Goal: Task Accomplishment & Management: Manage account settings

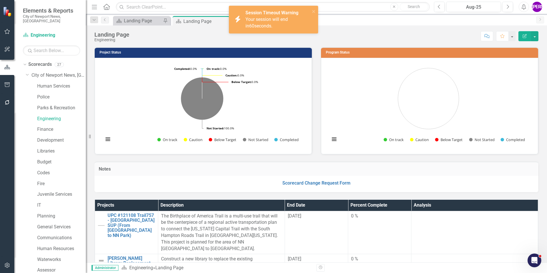
scroll to position [743, 0]
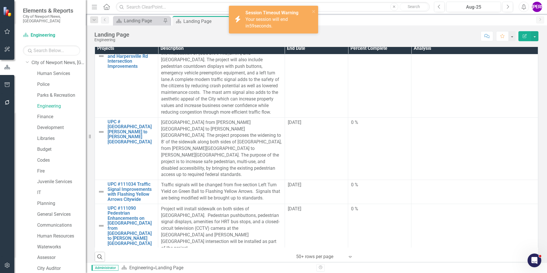
click at [218, 31] on div "Landing Page Engineering Score: N/A Aug-25 Completed Comment Favorite Edit Repo…" at bounding box center [316, 33] width 461 height 17
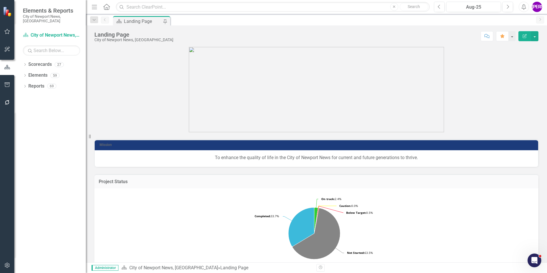
click at [9, 269] on button "button" at bounding box center [7, 265] width 13 height 12
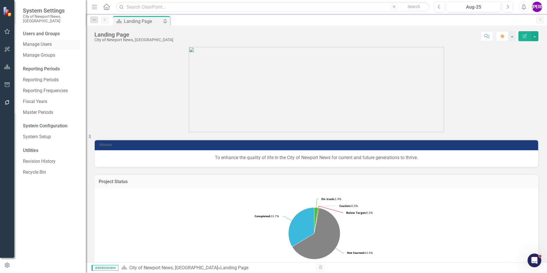
click at [52, 41] on link "Manage Users" at bounding box center [51, 44] width 57 height 7
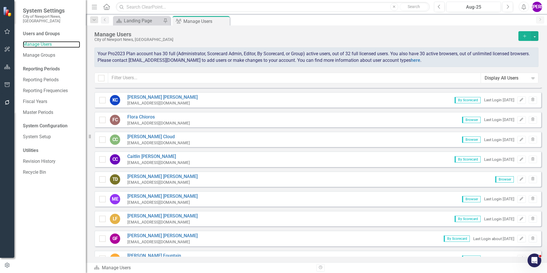
scroll to position [143, 0]
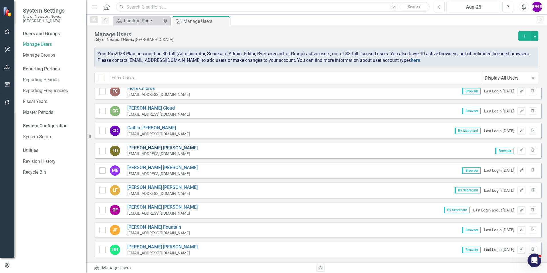
click at [154, 147] on link "[PERSON_NAME]" at bounding box center [162, 148] width 70 height 7
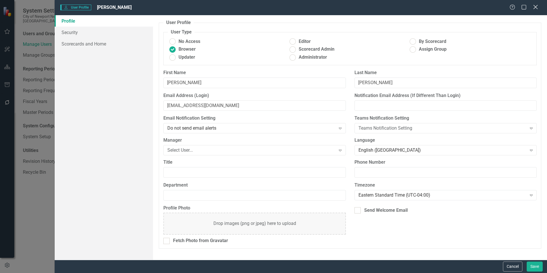
click at [535, 6] on icon "Close" at bounding box center [534, 6] width 7 height 5
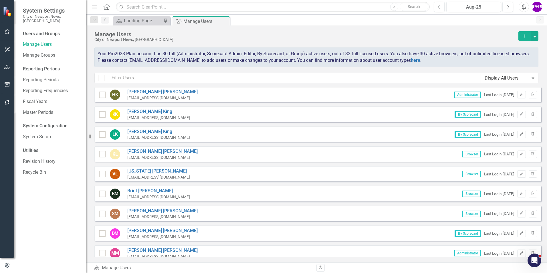
scroll to position [486, 0]
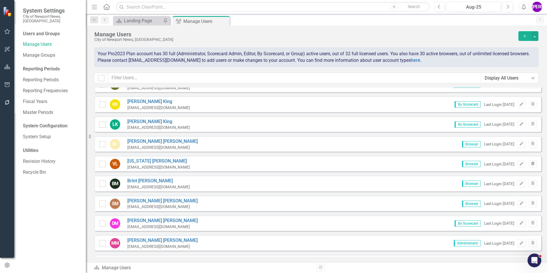
click at [530, 164] on icon "Trash" at bounding box center [532, 163] width 4 height 3
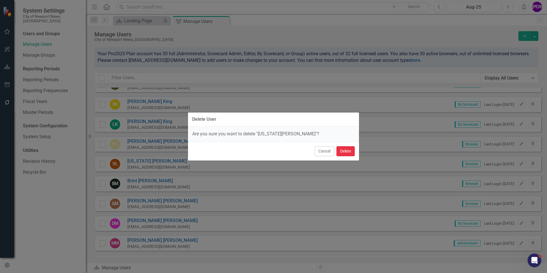
click at [341, 148] on button "Delete" at bounding box center [345, 151] width 18 height 10
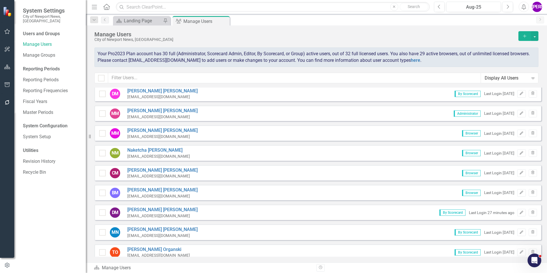
scroll to position [600, 0]
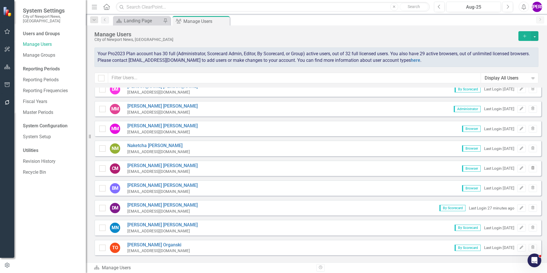
click at [528, 167] on button "Trash" at bounding box center [532, 168] width 8 height 7
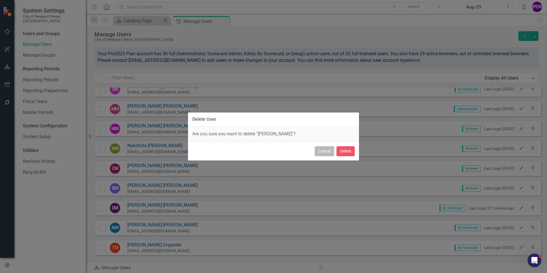
click at [324, 154] on button "Cancel" at bounding box center [323, 151] width 19 height 10
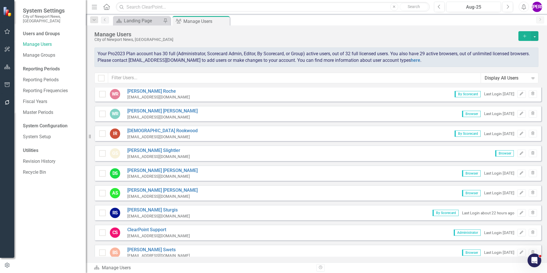
scroll to position [915, 0]
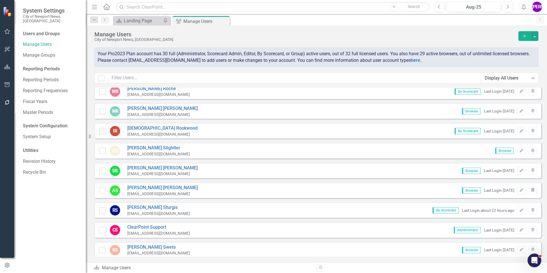
click at [530, 190] on icon "Trash" at bounding box center [532, 189] width 4 height 3
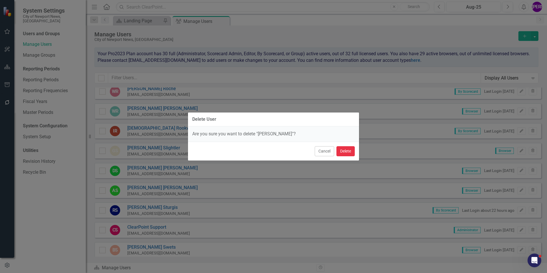
drag, startPoint x: 345, startPoint y: 147, endPoint x: 347, endPoint y: 153, distance: 5.8
click at [347, 153] on button "Delete" at bounding box center [345, 151] width 18 height 10
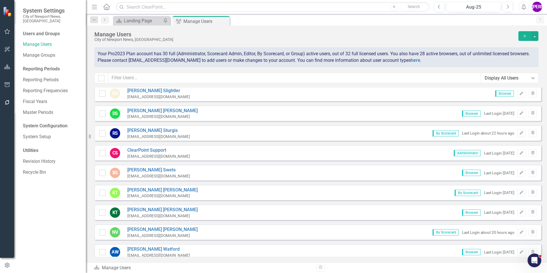
scroll to position [1000, 0]
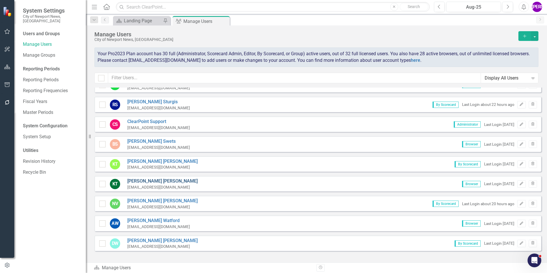
click at [147, 181] on link "[PERSON_NAME]" at bounding box center [162, 181] width 70 height 7
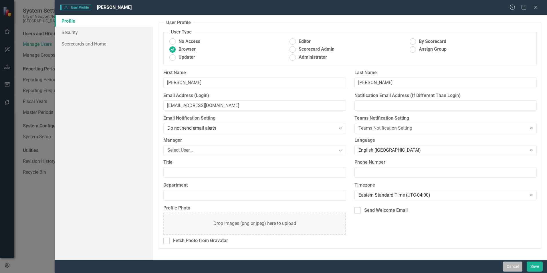
click at [515, 264] on button "Cancel" at bounding box center [512, 266] width 19 height 10
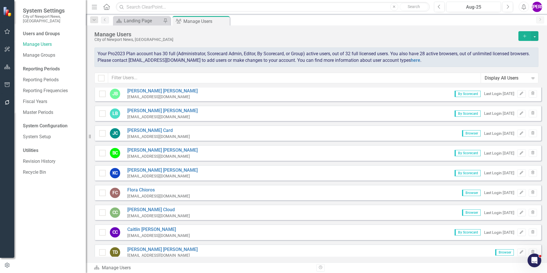
scroll to position [0, 0]
